Goal: Information Seeking & Learning: Check status

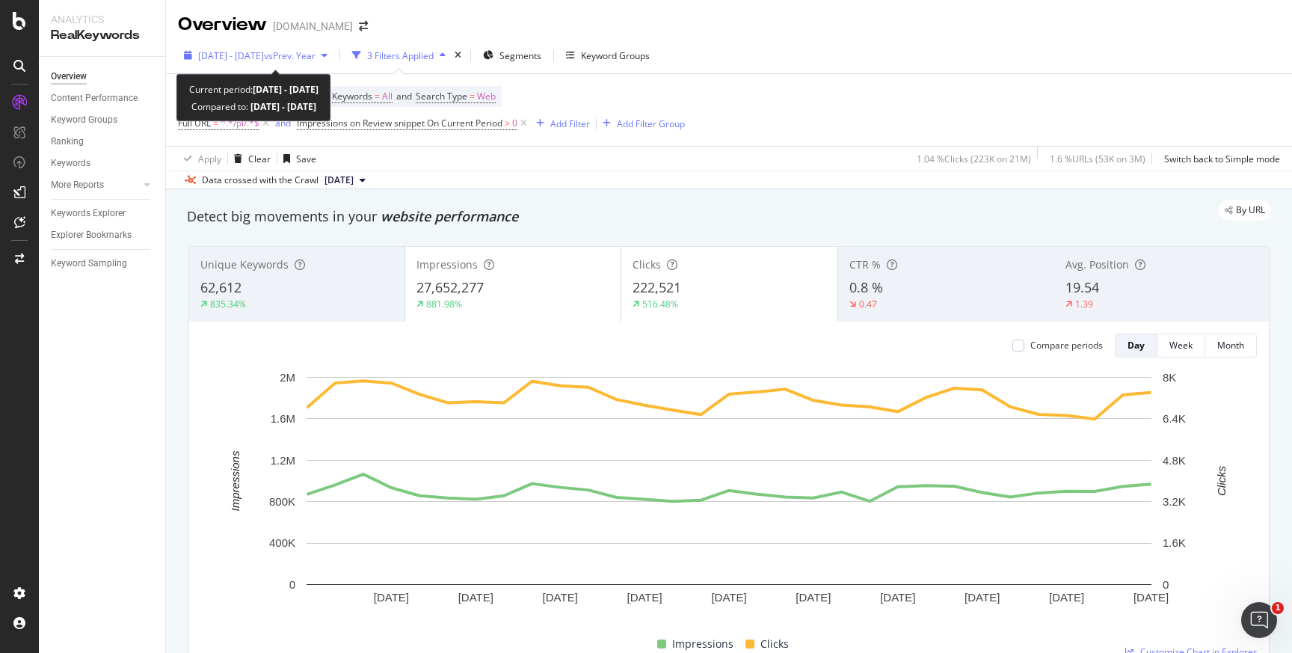
click at [316, 57] on span "vs Prev. Year" at bounding box center [290, 55] width 52 height 13
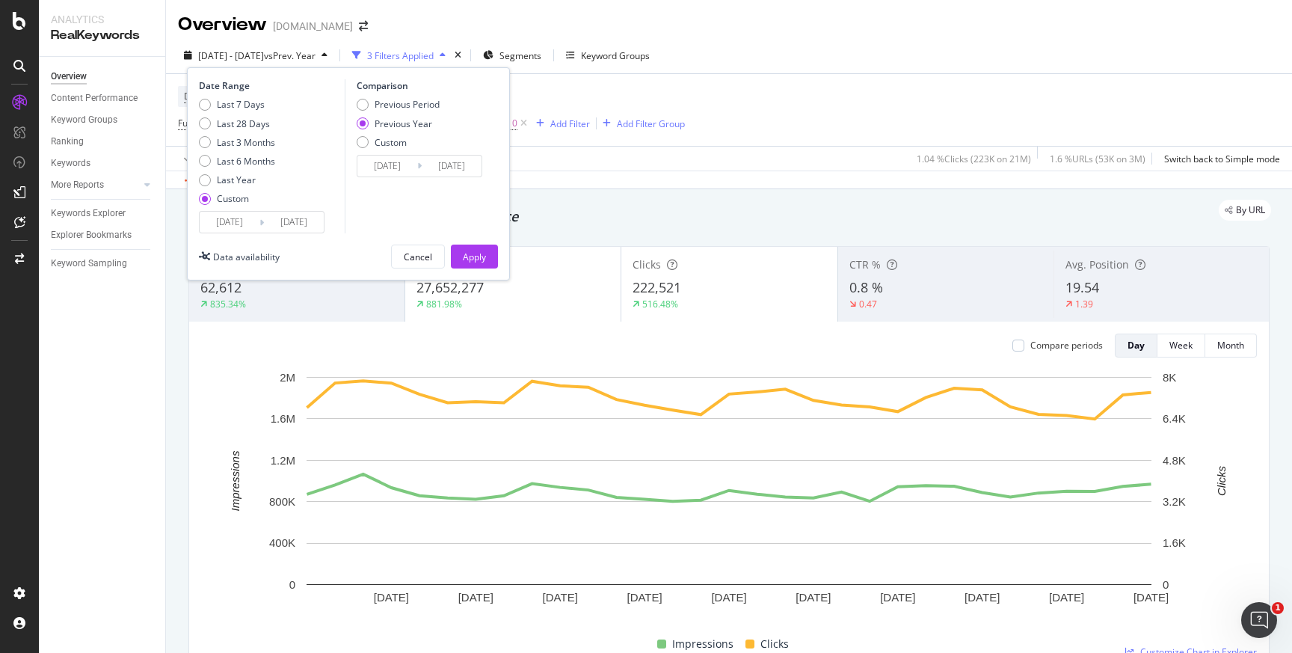
click at [320, 227] on input "2025/08/31" at bounding box center [294, 222] width 60 height 21
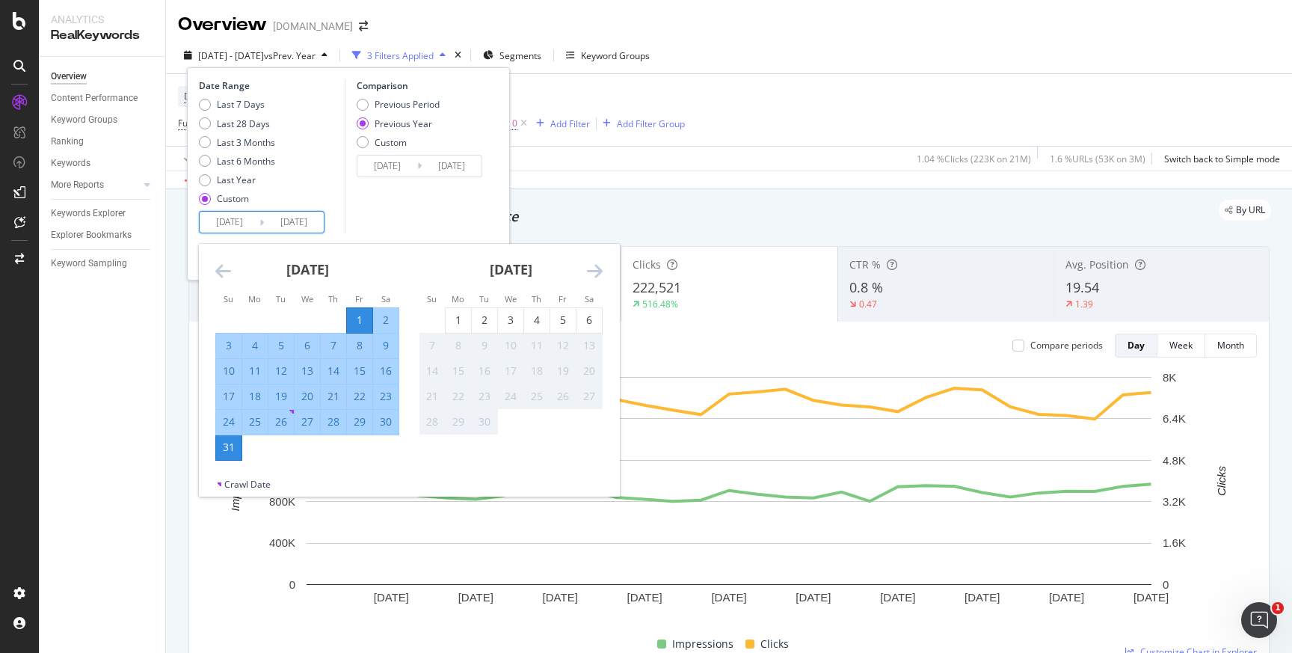
type input "2025/08/31"
type input "[DATE]"
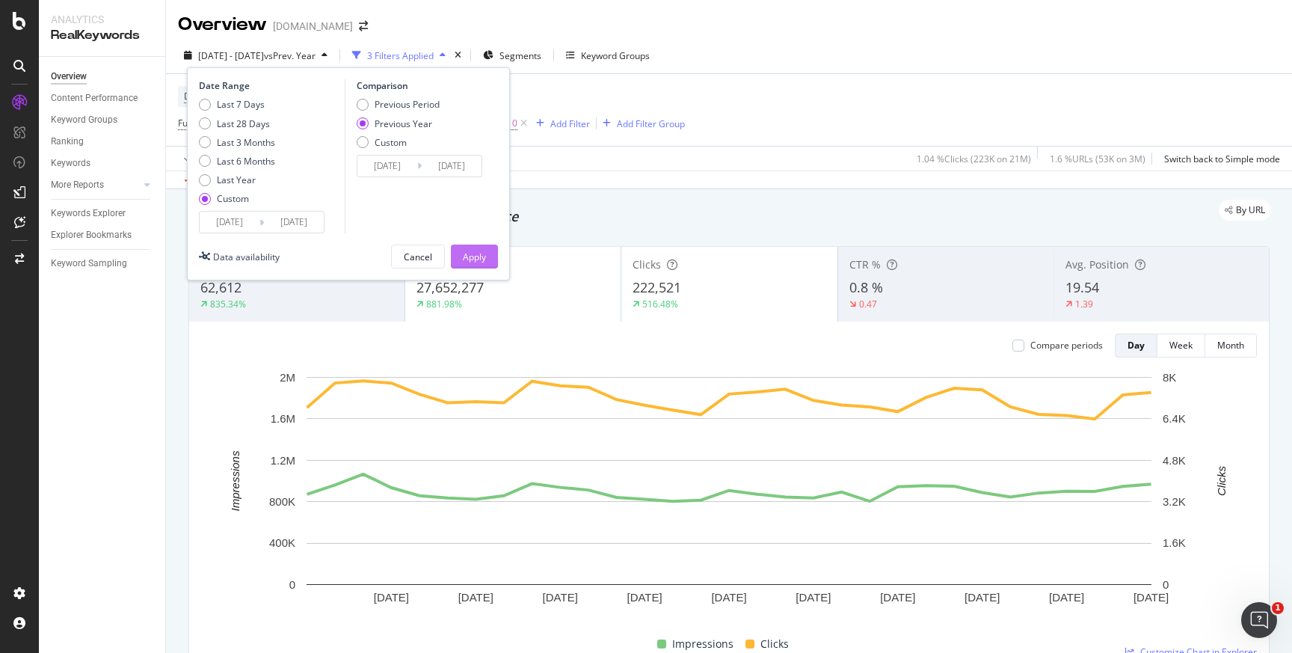
type input "2025/09/16"
click at [475, 259] on div "Apply" at bounding box center [474, 257] width 23 height 13
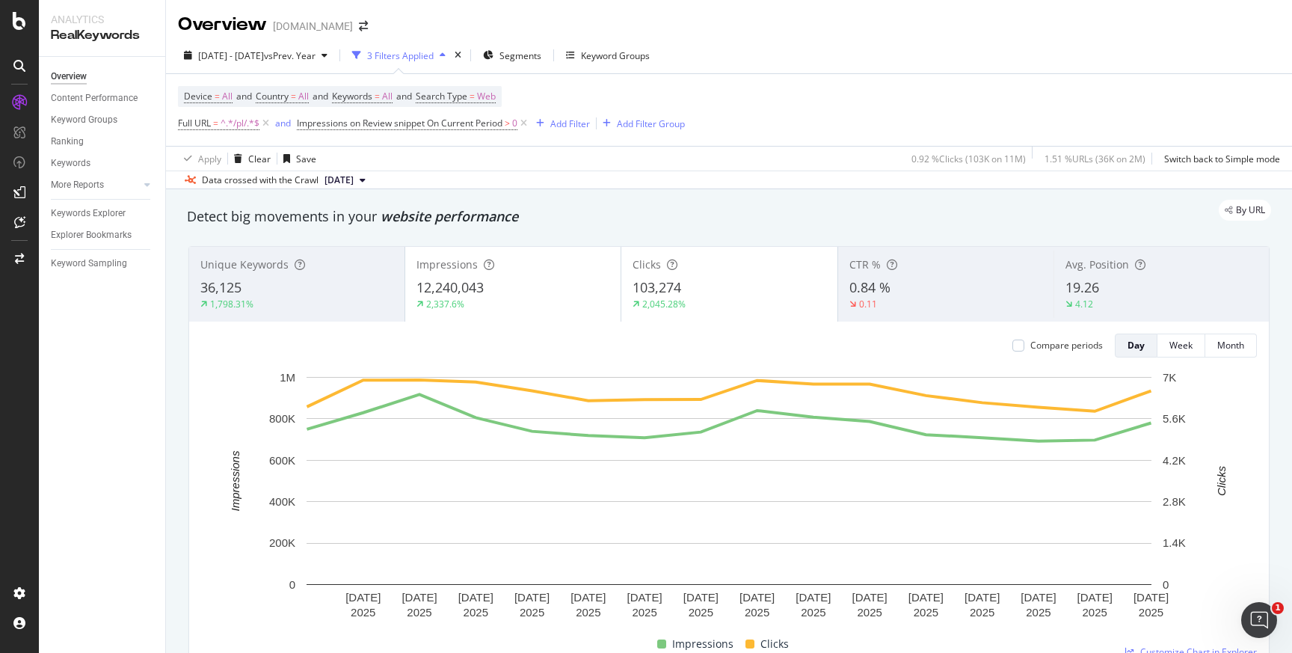
click at [1107, 286] on div "19.26" at bounding box center [1162, 287] width 192 height 19
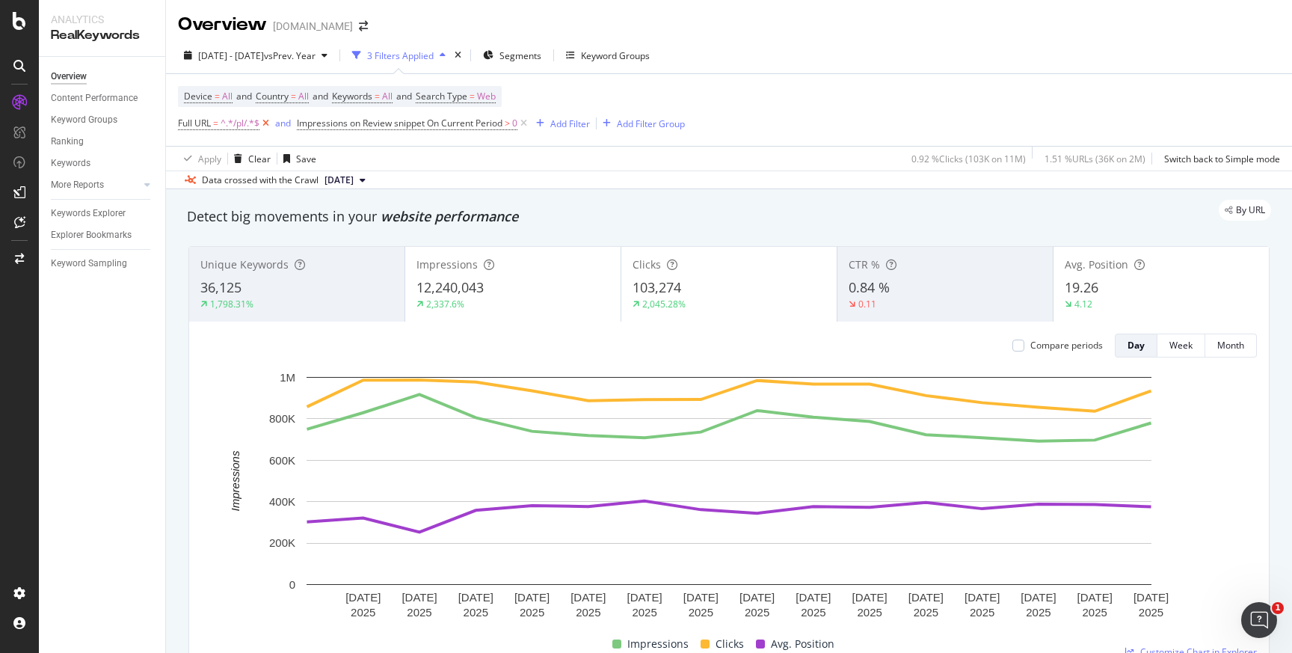
click at [266, 124] on icon at bounding box center [266, 123] width 13 height 15
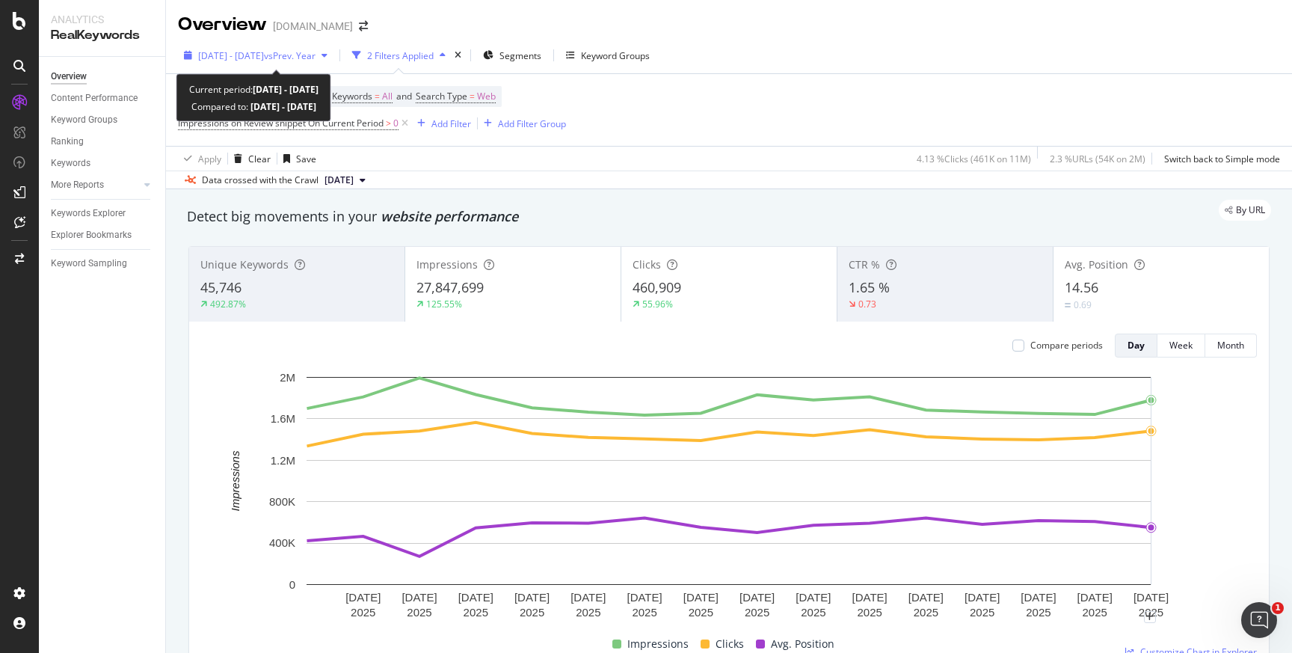
click at [243, 57] on span "[DATE] - [DATE]" at bounding box center [231, 55] width 66 height 13
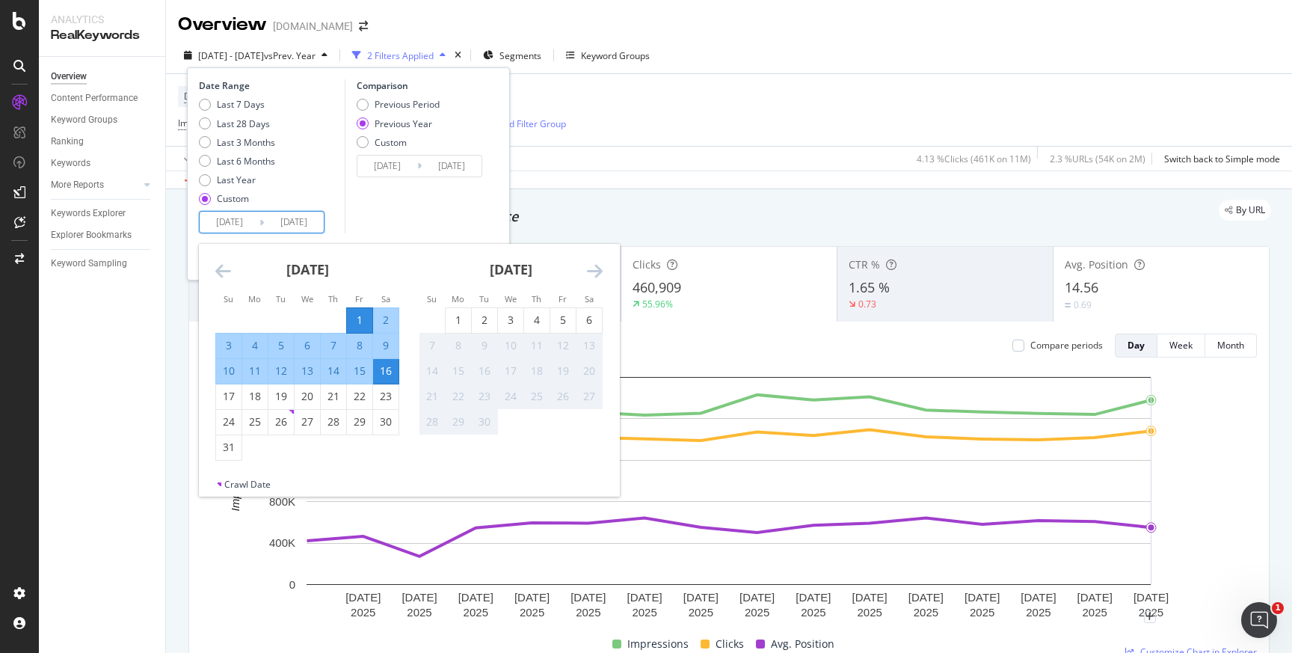
click at [304, 225] on input "[DATE]" at bounding box center [294, 222] width 60 height 21
click at [627, 94] on div "Device = All and Country = All and Keywords = All and Search Type = Web Impress…" at bounding box center [729, 110] width 1102 height 72
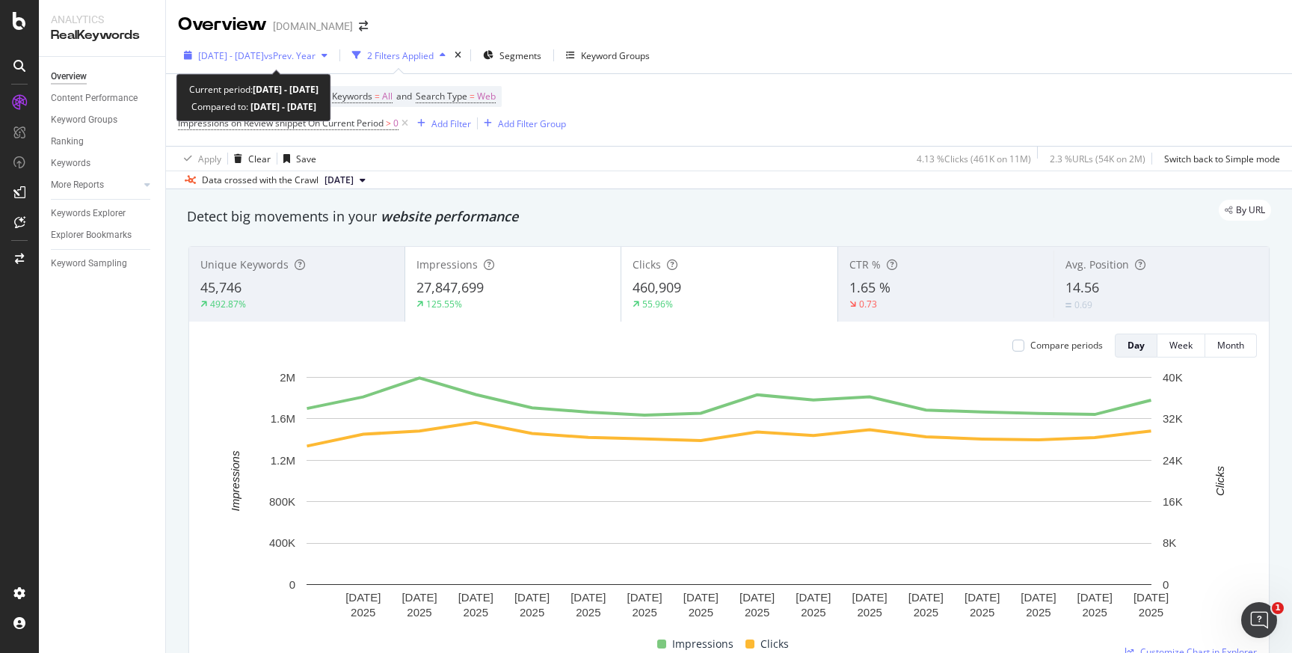
click at [253, 56] on span "[DATE] - [DATE]" at bounding box center [231, 55] width 66 height 13
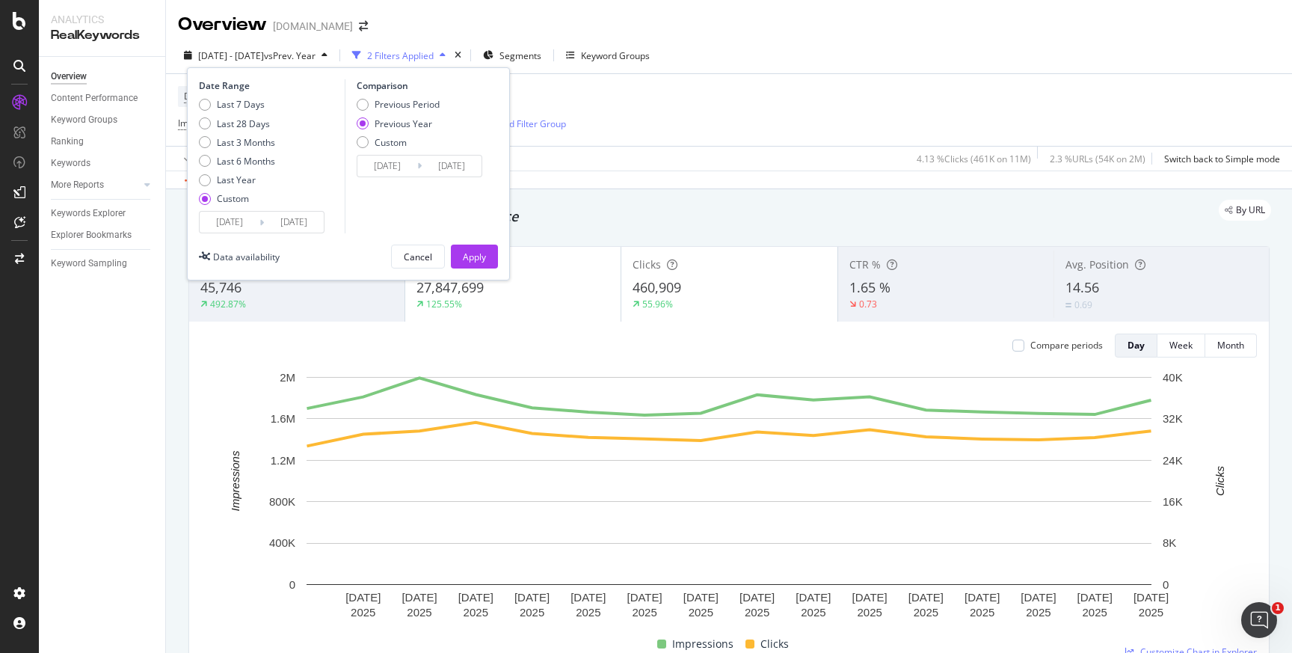
click at [282, 230] on input "[DATE]" at bounding box center [294, 222] width 60 height 21
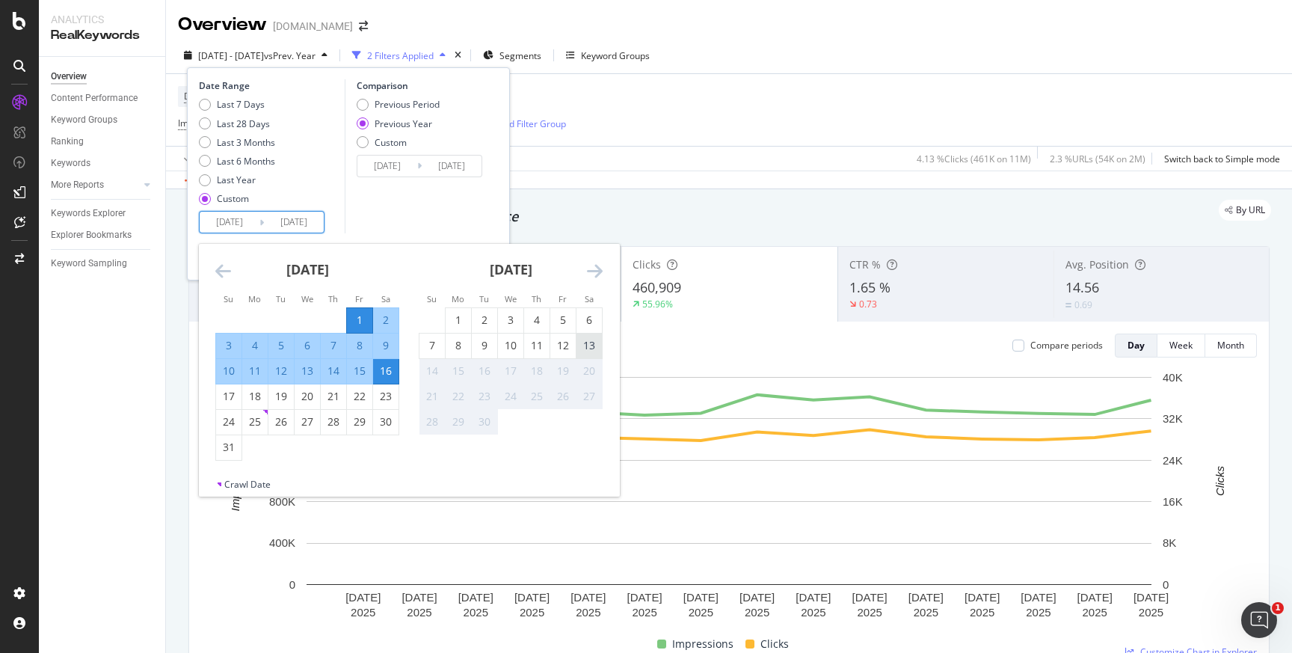
click at [598, 347] on div "13" at bounding box center [589, 345] width 25 height 15
type input "[DATE]"
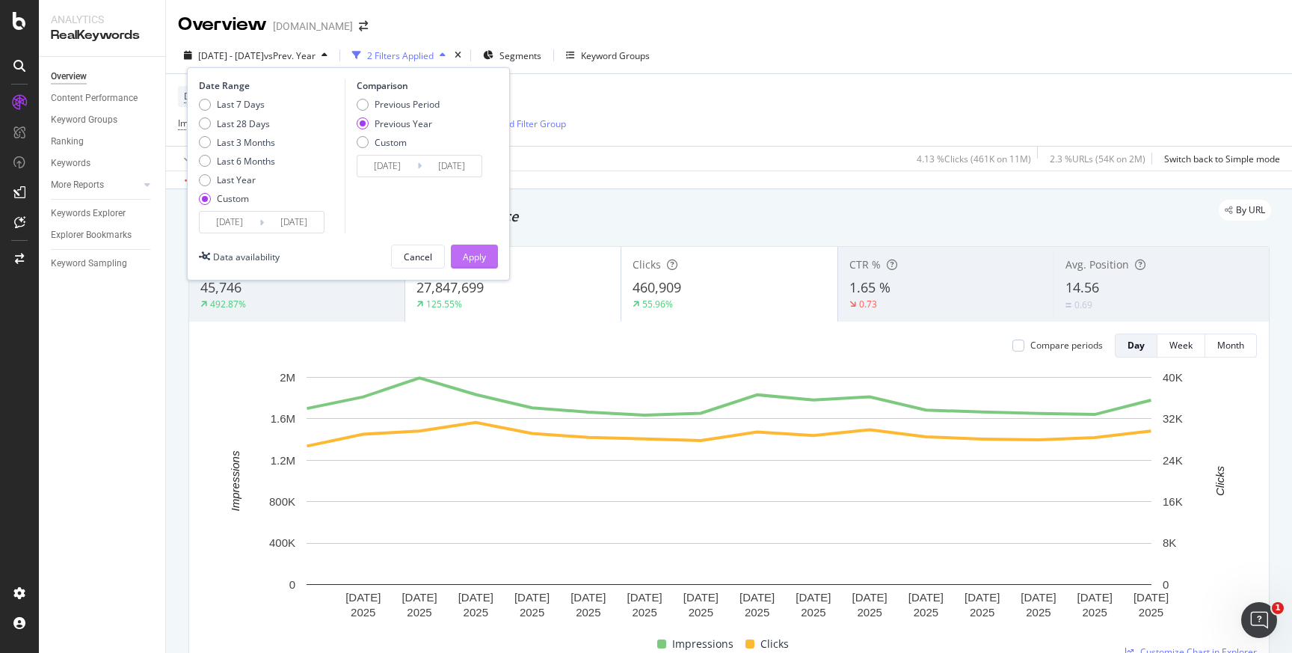
click at [484, 254] on div "Apply" at bounding box center [474, 257] width 23 height 13
